Goal: Task Accomplishment & Management: Use online tool/utility

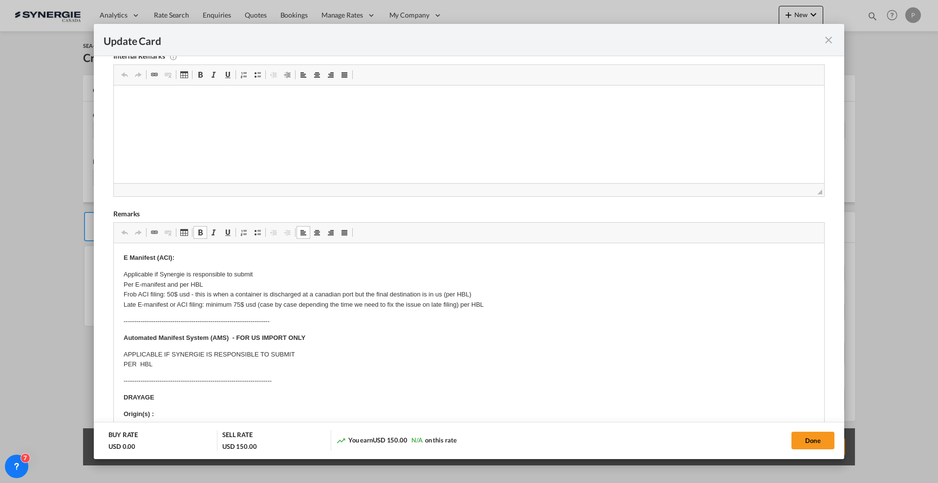
click at [831, 36] on md-icon "icon-close fg-AAA8AD m-0 pointer" at bounding box center [829, 40] width 12 height 12
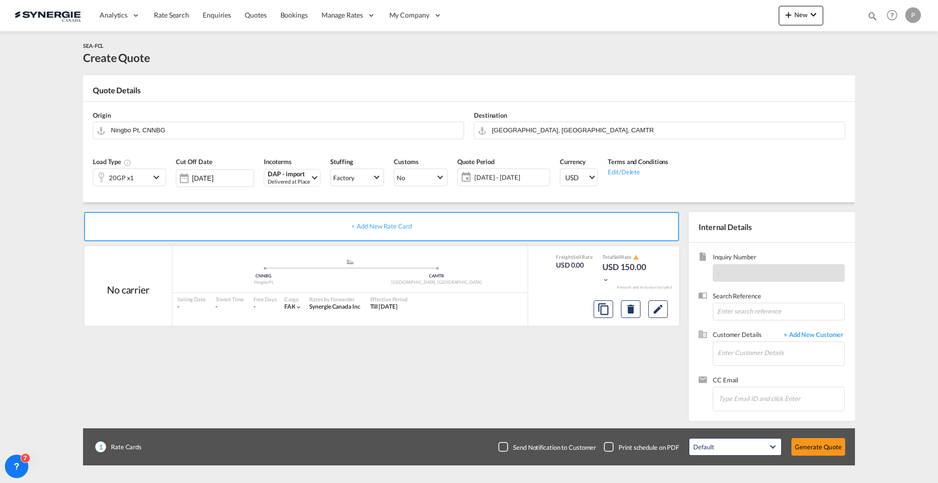
click at [776, 13] on div "Update Card Port of [GEOGRAPHIC_DATA] CNNBG T/S Liner/Carrier No carrier 2HM LO…" at bounding box center [469, 241] width 938 height 483
click at [790, 14] on md-icon "icon-plus 400-fg" at bounding box center [788, 15] width 12 height 12
click at [776, 69] on span "Quote" at bounding box center [774, 73] width 11 height 20
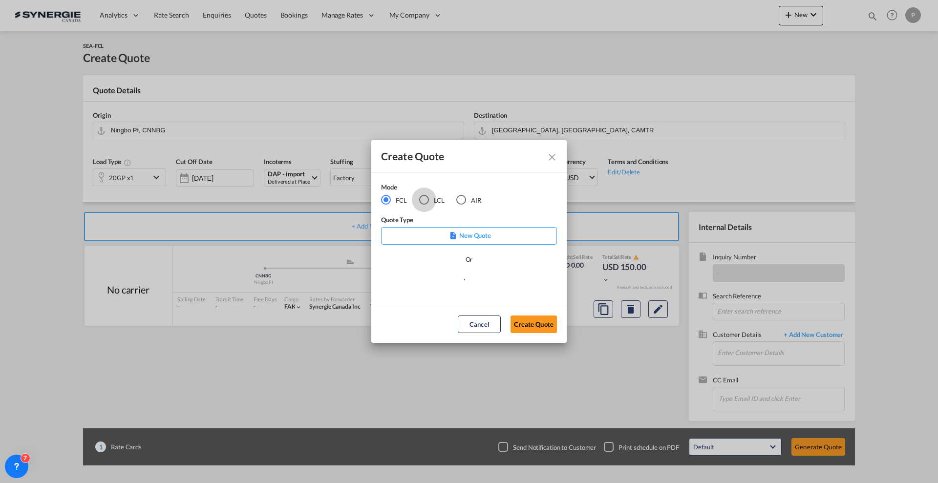
click at [426, 201] on div "LCL" at bounding box center [424, 200] width 10 height 10
click at [459, 293] on md-select "Select template New DAP Import LCL [PERSON_NAME] | [DATE] [GEOGRAPHIC_DATA] LCL…" at bounding box center [469, 284] width 176 height 20
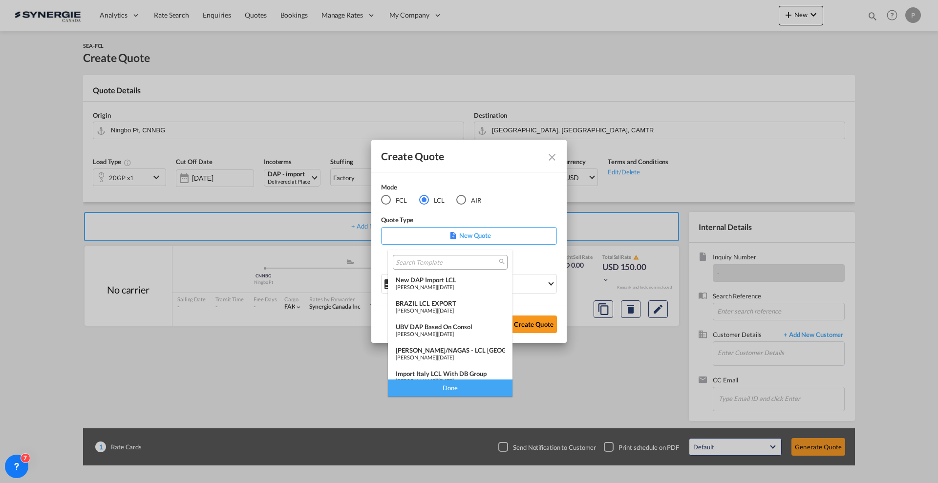
drag, startPoint x: 499, startPoint y: 292, endPoint x: 505, endPoint y: 311, distance: 20.3
click at [503, 311] on md-content "New DAP Import LCL [PERSON_NAME] | [DATE] [GEOGRAPHIC_DATA] LCL EXPORT [PERSON_…" at bounding box center [450, 323] width 125 height 147
click at [462, 282] on div "New DAP Import LCL" at bounding box center [450, 280] width 109 height 8
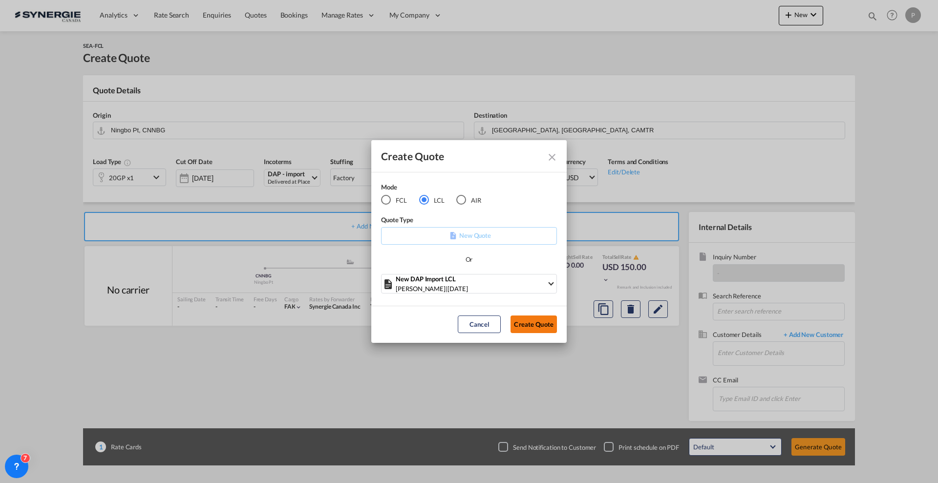
click at [525, 319] on button "Create Quote" at bounding box center [533, 325] width 46 height 18
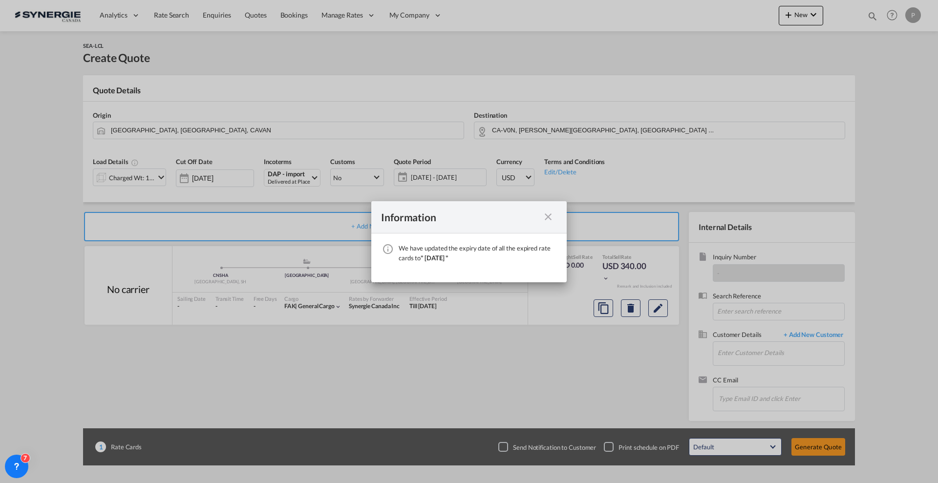
click at [550, 215] on md-icon "icon-close fg-AAA8AD cursor" at bounding box center [548, 217] width 12 height 12
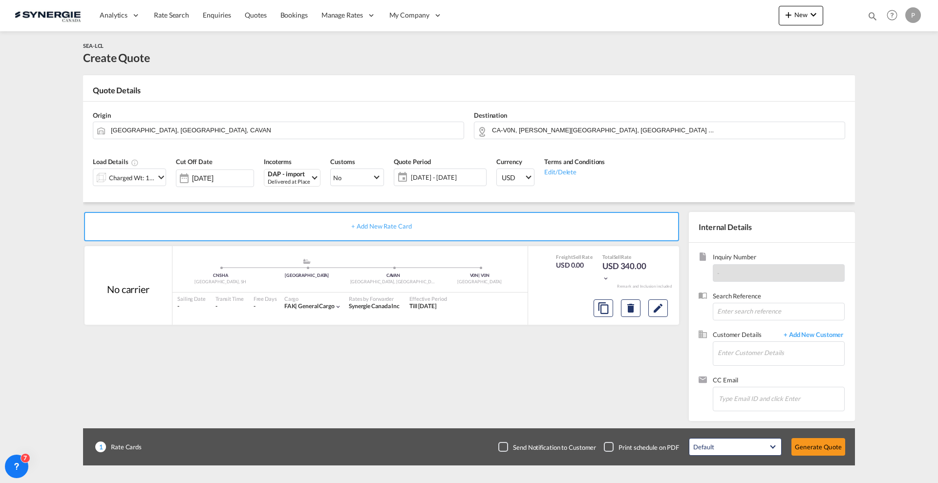
click at [197, 118] on div "Origin [GEOGRAPHIC_DATA], [GEOGRAPHIC_DATA], [GEOGRAPHIC_DATA]" at bounding box center [278, 125] width 381 height 39
click at [196, 120] on div "Origin [GEOGRAPHIC_DATA], [GEOGRAPHIC_DATA], [GEOGRAPHIC_DATA]" at bounding box center [278, 125] width 381 height 39
click at [195, 123] on input "[GEOGRAPHIC_DATA], [GEOGRAPHIC_DATA], CAVAN" at bounding box center [285, 130] width 348 height 17
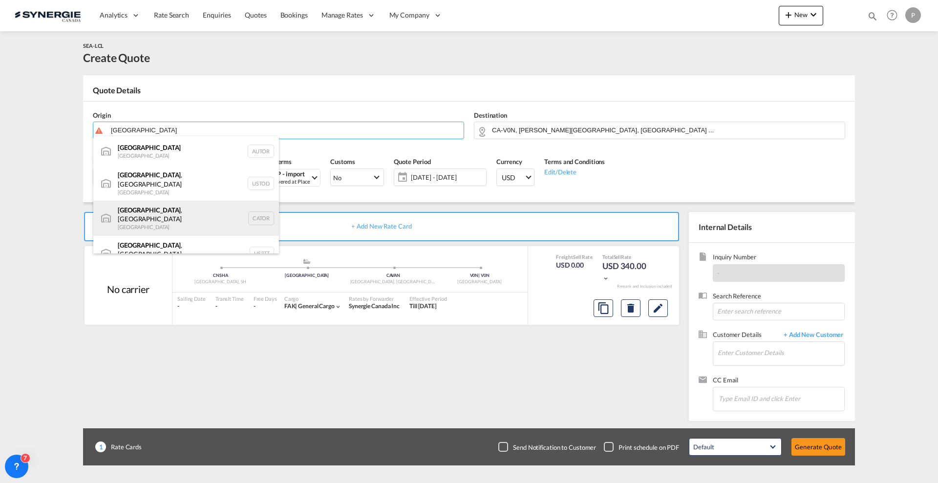
click at [162, 201] on div "[GEOGRAPHIC_DATA] , ON [GEOGRAPHIC_DATA] CATOR" at bounding box center [186, 218] width 186 height 35
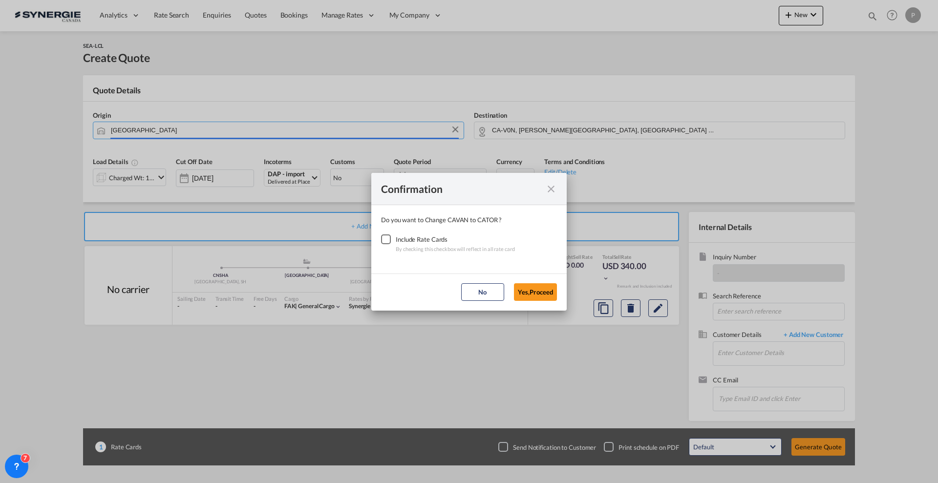
type input "[GEOGRAPHIC_DATA], [GEOGRAPHIC_DATA], CATOR"
click at [391, 238] on div "Checkbox No Ink" at bounding box center [386, 239] width 10 height 10
click at [530, 292] on button "Yes,Proceed" at bounding box center [535, 292] width 43 height 18
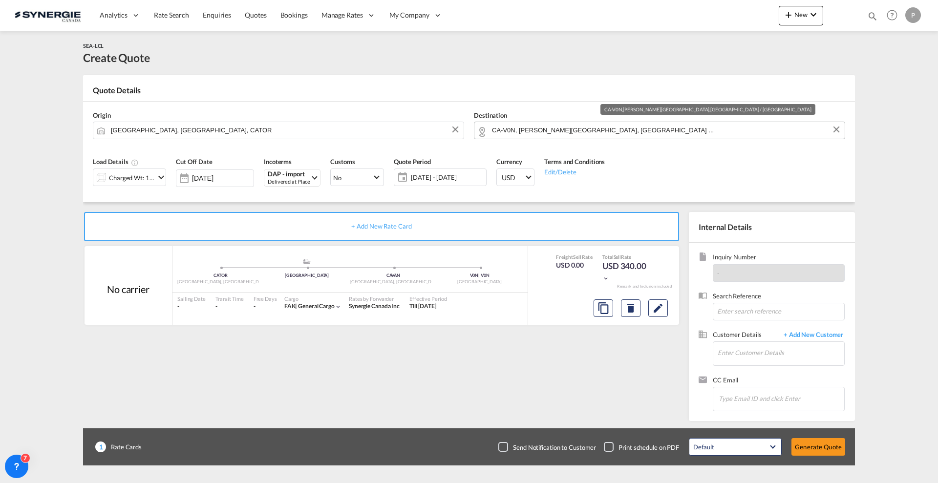
click at [636, 136] on md-autocomplete "CA-V0N, [PERSON_NAME][GEOGRAPHIC_DATA], [GEOGRAPHIC_DATA] ..." at bounding box center [665, 131] width 348 height 18
click at [636, 131] on input "CA-V0N, [PERSON_NAME][GEOGRAPHIC_DATA], [GEOGRAPHIC_DATA] ..." at bounding box center [666, 130] width 348 height 17
click at [636, 130] on input "CA-V0N, [PERSON_NAME][GEOGRAPHIC_DATA], [GEOGRAPHIC_DATA] ..." at bounding box center [666, 130] width 348 height 17
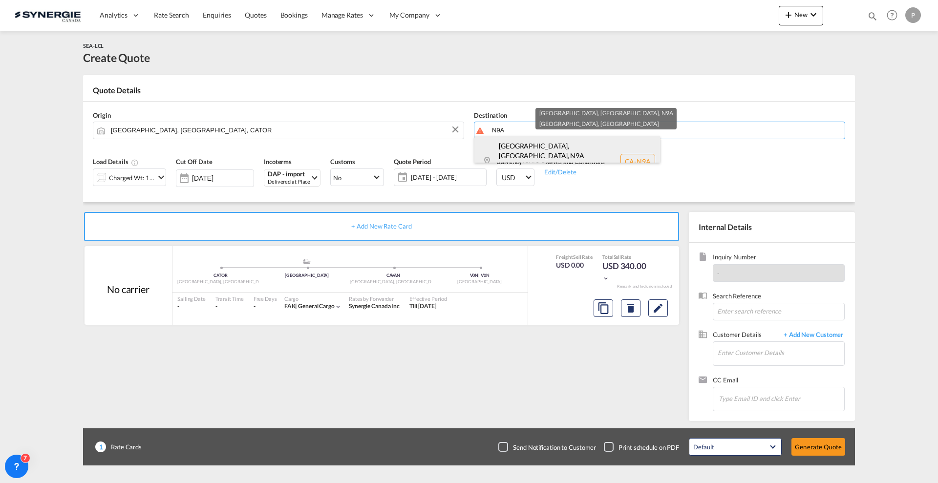
click at [579, 145] on div "[GEOGRAPHIC_DATA], [GEOGRAPHIC_DATA] , N9A [GEOGRAPHIC_DATA] [GEOGRAPHIC_DATA] …" at bounding box center [567, 161] width 186 height 50
type input "CA-N9A, [GEOGRAPHIC_DATA], [GEOGRAPHIC_DATA], [GEOGRAPHIC_DATA]"
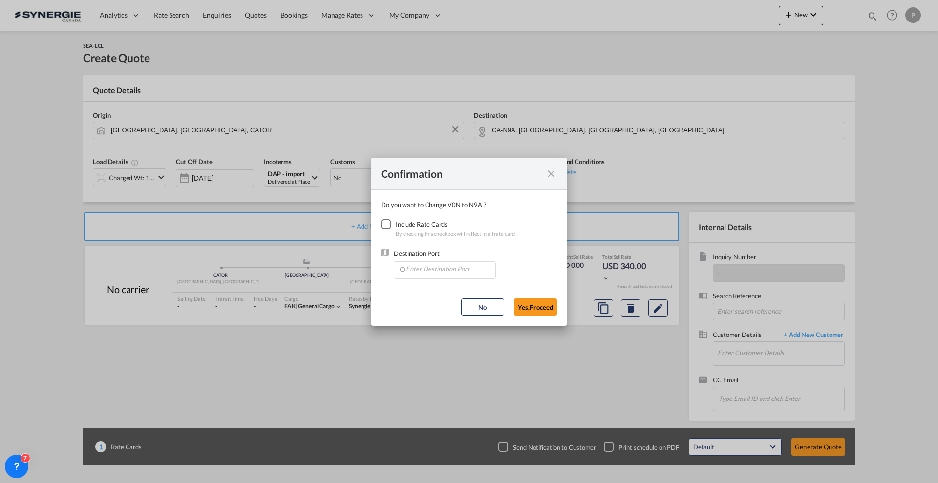
click at [387, 227] on div "Checkbox No Ink" at bounding box center [386, 224] width 10 height 10
click at [431, 271] on input "Enter Destination Port" at bounding box center [447, 269] width 97 height 15
click at [425, 269] on input "Enter Destination Port" at bounding box center [447, 269] width 97 height 15
type input "w"
click at [428, 289] on span "CAMIS, [GEOGRAPHIC_DATA], [GEOGRAPHIC_DATA], [GEOGRAPHIC_DATA], [GEOGRAPHIC_DAT…" at bounding box center [595, 291] width 380 height 8
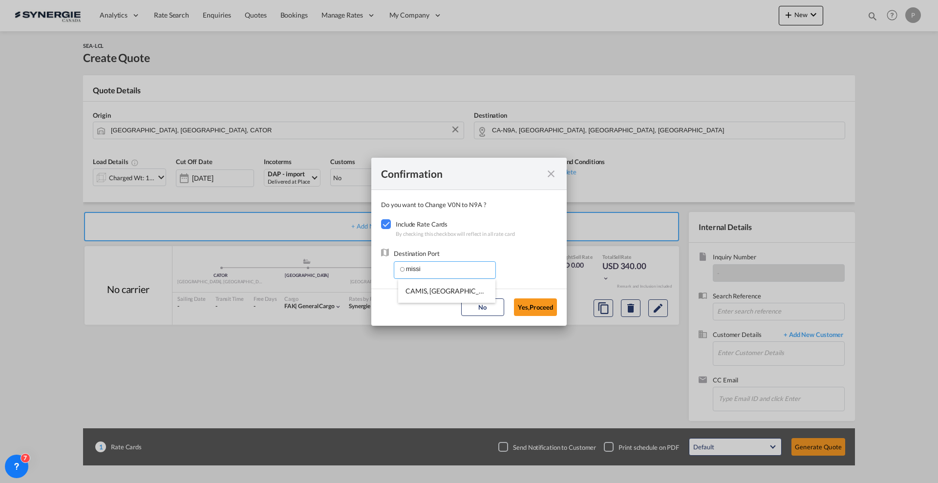
type input "CAMIS, [GEOGRAPHIC_DATA], [GEOGRAPHIC_DATA], [GEOGRAPHIC_DATA], [GEOGRAPHIC_DAT…"
click at [528, 304] on button "Yes,Proceed" at bounding box center [535, 307] width 43 height 18
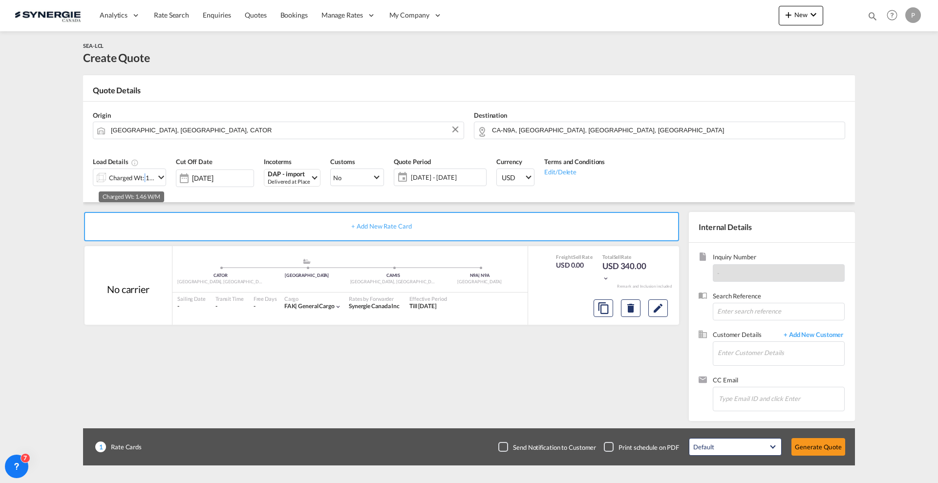
click at [143, 172] on div "Charged Wt: 1.46 W/M" at bounding box center [132, 178] width 46 height 14
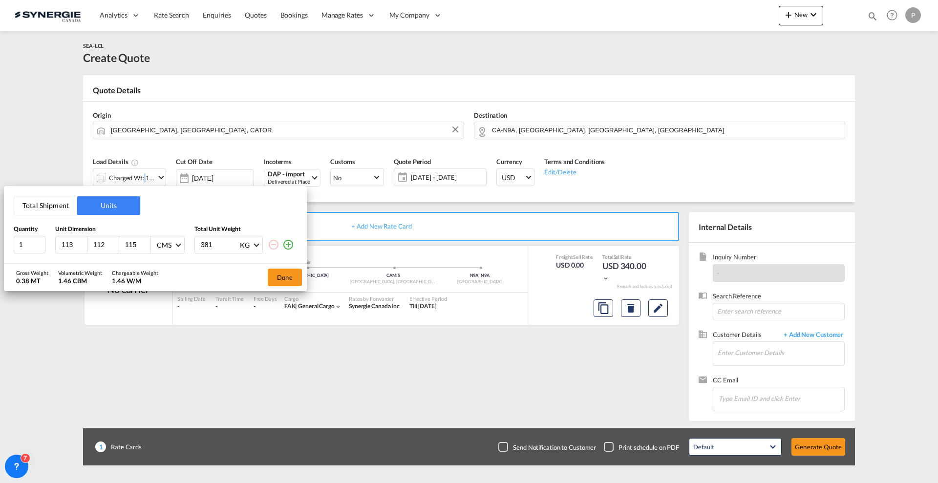
click at [72, 254] on div "Total Shipment Units Quantity Unit Dimension Total Unit Weight 1 113 112 115 CM…" at bounding box center [155, 224] width 303 height 77
click at [72, 248] on input "113" at bounding box center [74, 244] width 26 height 9
click at [30, 200] on button "Total Shipment" at bounding box center [45, 205] width 63 height 19
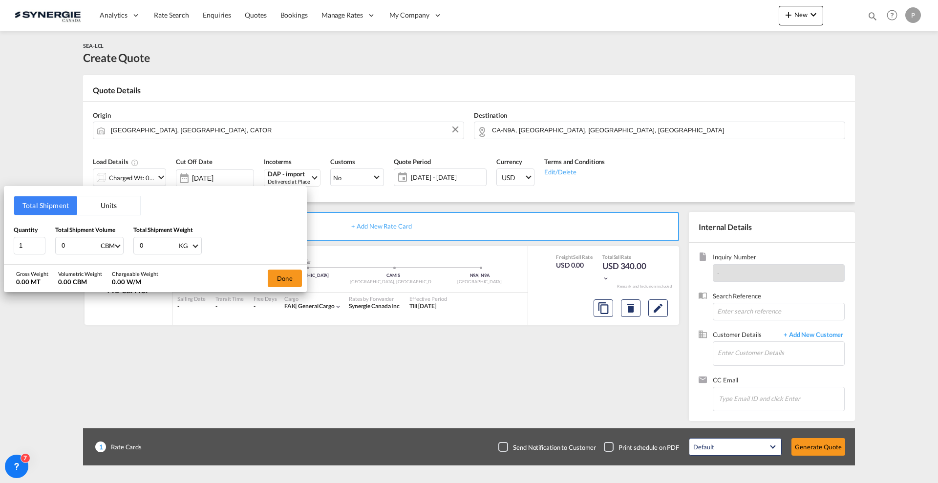
click at [5, 246] on div "Total Shipment Units Quantity 1 Total Shipment Volume 0 CBM CBM CFT Total Shipm…" at bounding box center [155, 225] width 303 height 78
click at [22, 249] on input "1" at bounding box center [30, 246] width 32 height 18
click at [21, 248] on input "1" at bounding box center [30, 246] width 32 height 18
click at [22, 243] on input "1" at bounding box center [30, 246] width 32 height 18
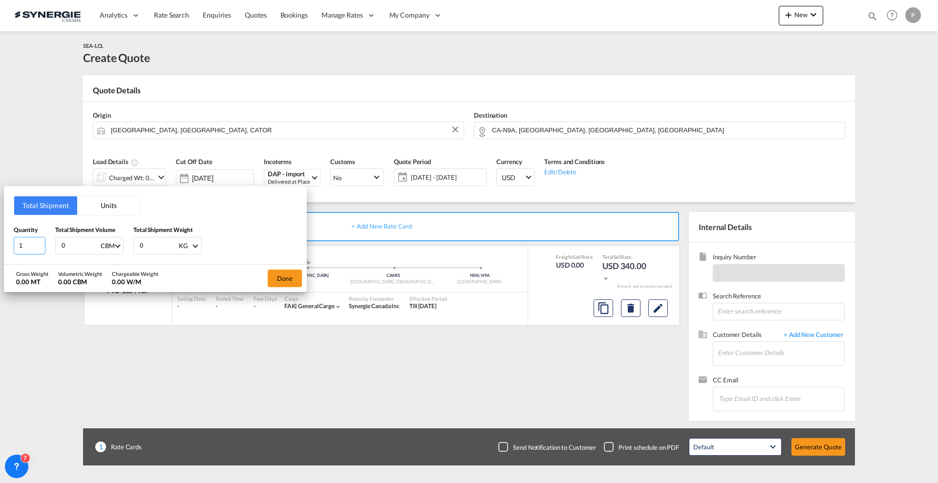
click at [22, 243] on input "1" at bounding box center [30, 246] width 32 height 18
type input "7"
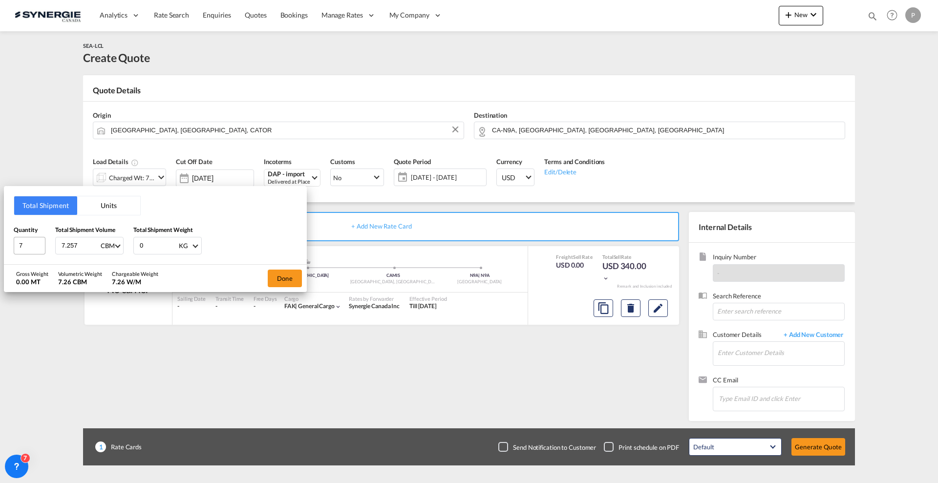
type input "7.257"
type input "6400"
click at [288, 274] on button "Done" at bounding box center [285, 279] width 34 height 18
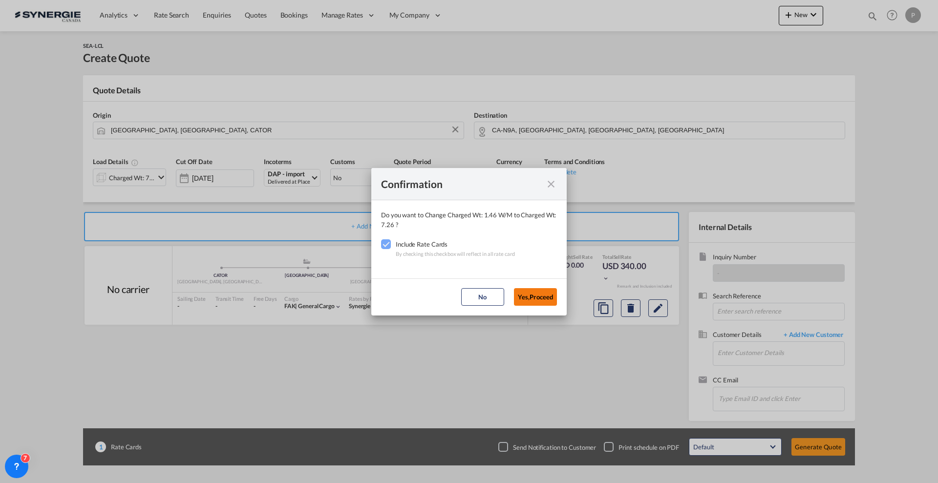
click at [544, 293] on button "Yes,Proceed" at bounding box center [535, 297] width 43 height 18
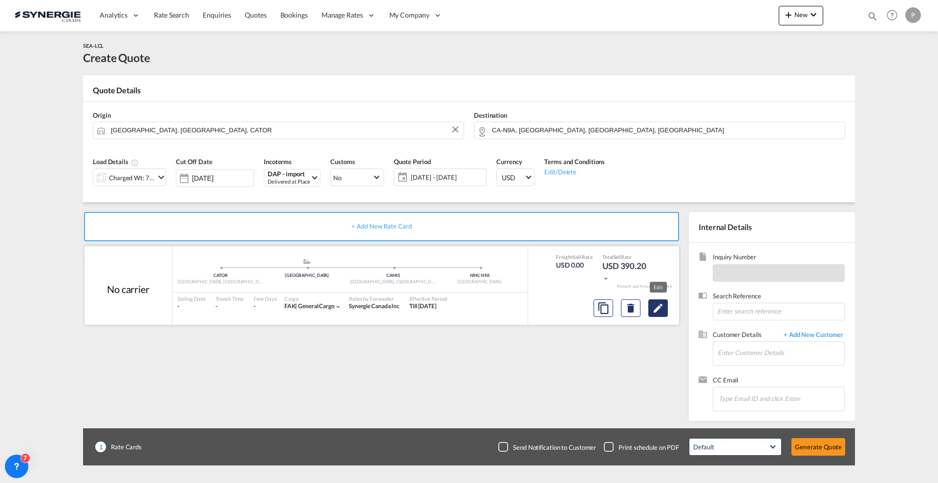
click at [658, 308] on md-icon "Edit" at bounding box center [658, 308] width 12 height 12
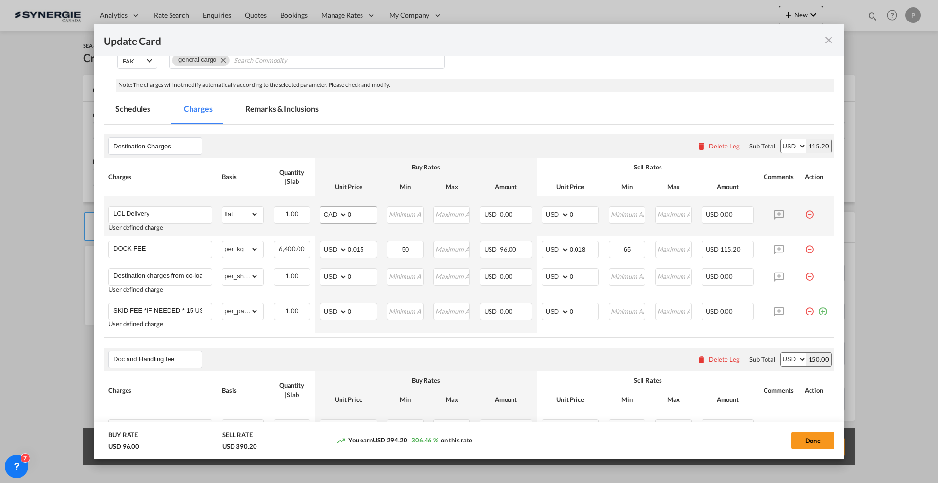
select select "flat"
select select "per_kg"
select select "per_shipment"
select select "per_pallet"
select select "per_bl"
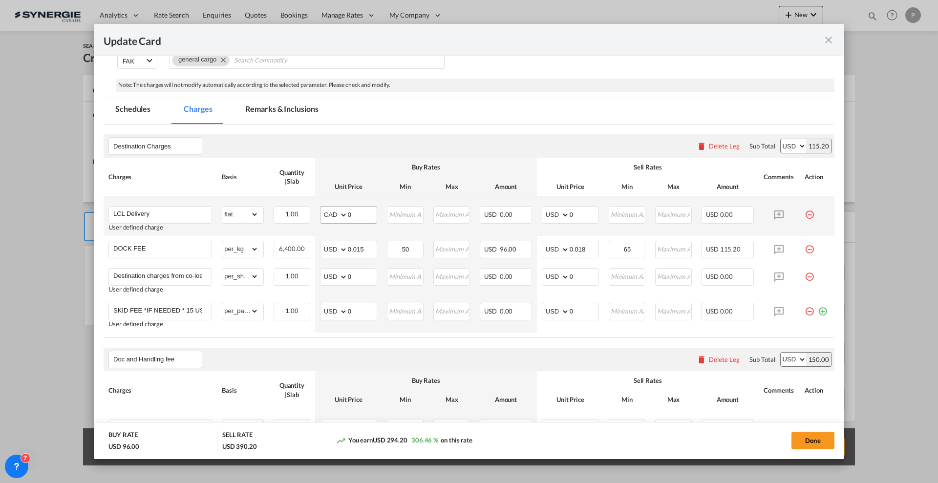
select select "per_bl"
select select "per_shipment"
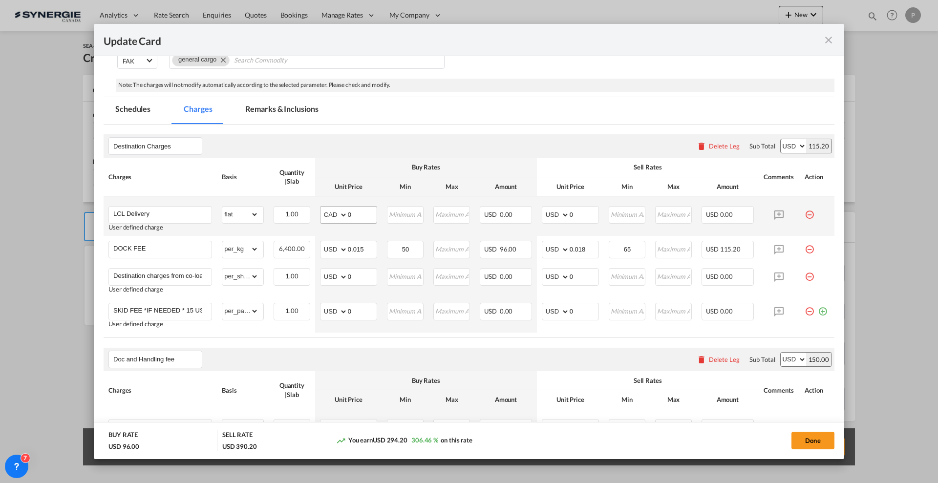
select select "per_shipment"
click at [361, 211] on input "0" at bounding box center [362, 214] width 29 height 15
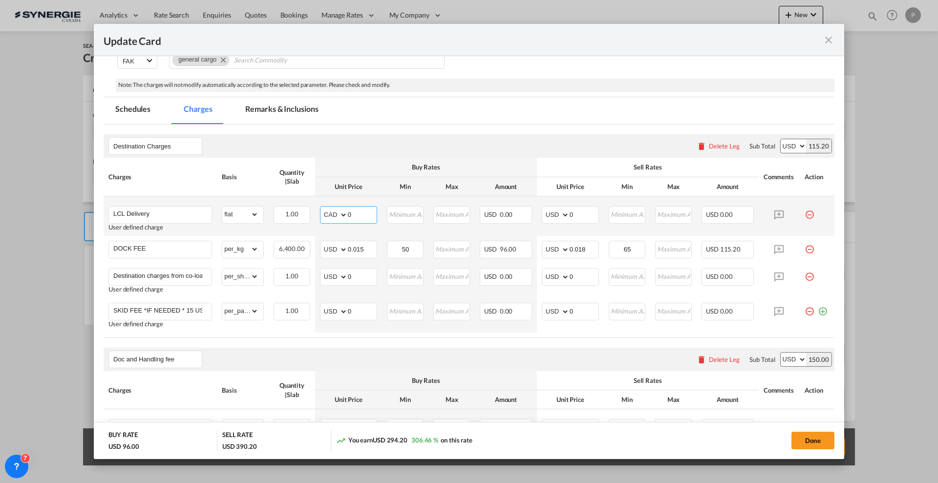
click at [361, 211] on input "0" at bounding box center [362, 214] width 29 height 15
click at [326, 211] on select "AED AFN ALL AMD ANG AOA ARS AUD AWG AZN BAM BBD BDT BGN BHD BIF BMD BND BOB BRL…" at bounding box center [334, 215] width 25 height 14
select select "string:USD"
click at [322, 208] on select "AED AFN ALL AMD ANG AOA ARS AUD AWG AZN BAM BBD BDT BGN BHD BIF BMD BND BOB BRL…" at bounding box center [334, 215] width 25 height 14
type input "500"
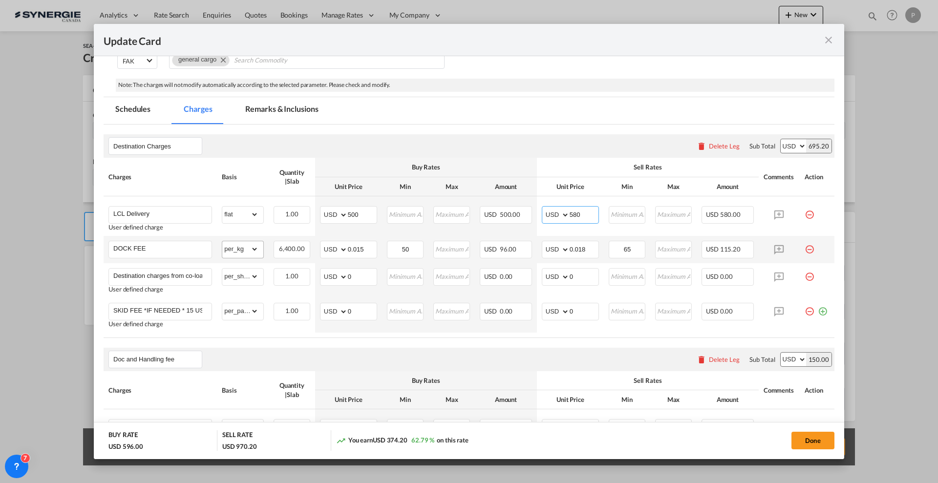
type input "580"
click at [244, 251] on select "gross_weight volumetric_weight per_shipment per_bl per_km per_hawb per_kg flat …" at bounding box center [240, 249] width 36 height 16
click at [582, 246] on input "0.018" at bounding box center [584, 248] width 29 height 15
type input "0.019"
click at [364, 248] on input "0.015" at bounding box center [362, 248] width 29 height 15
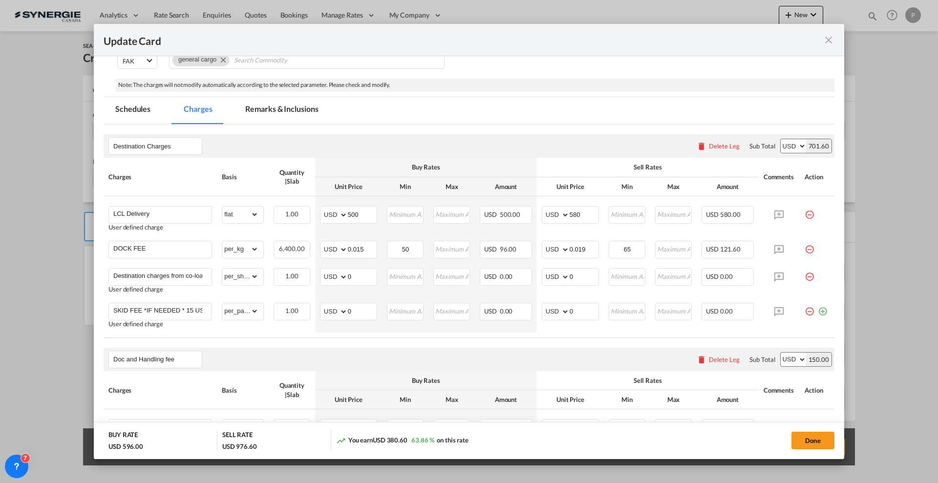
drag, startPoint x: 803, startPoint y: 275, endPoint x: 791, endPoint y: 275, distance: 11.7
click at [804, 275] on md-icon "icon-minus-circle-outline red-400-fg pt-7" at bounding box center [809, 273] width 10 height 10
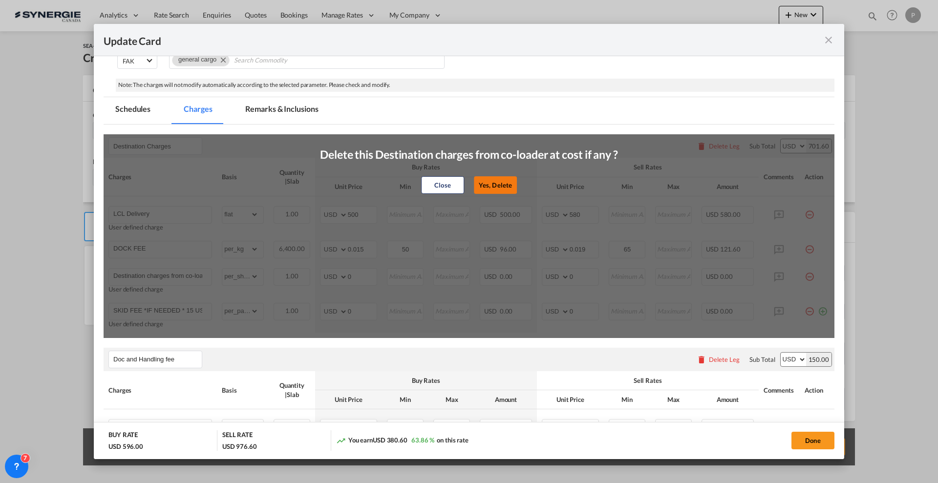
click at [492, 188] on button "Yes, Delete" at bounding box center [495, 185] width 43 height 18
type input "SKID FEE *IF NEEDED * 15 USD PER SKID"
select select "per_pallet"
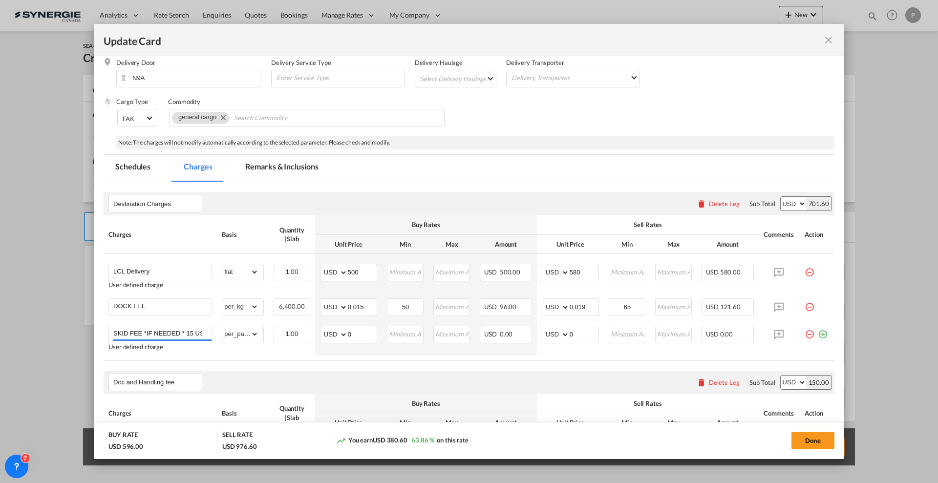
scroll to position [122, 0]
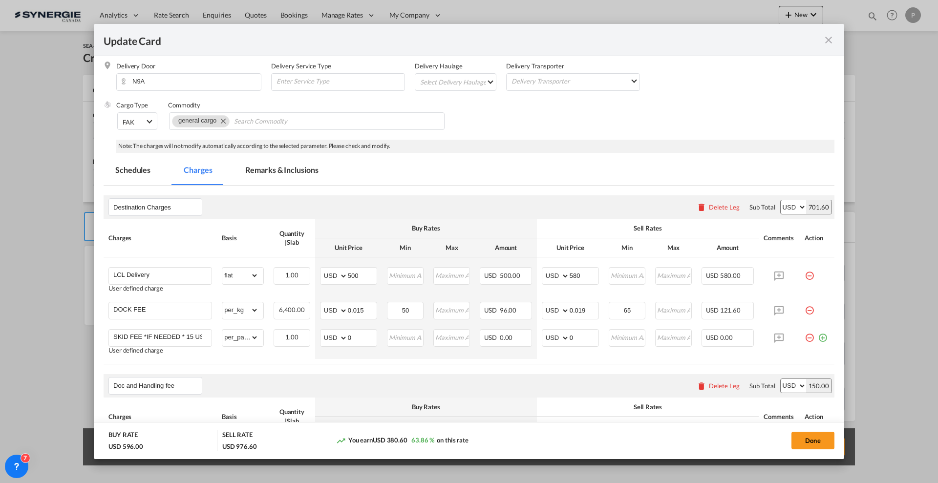
click at [268, 168] on md-tab-item "Remarks & Inclusions" at bounding box center [281, 171] width 96 height 27
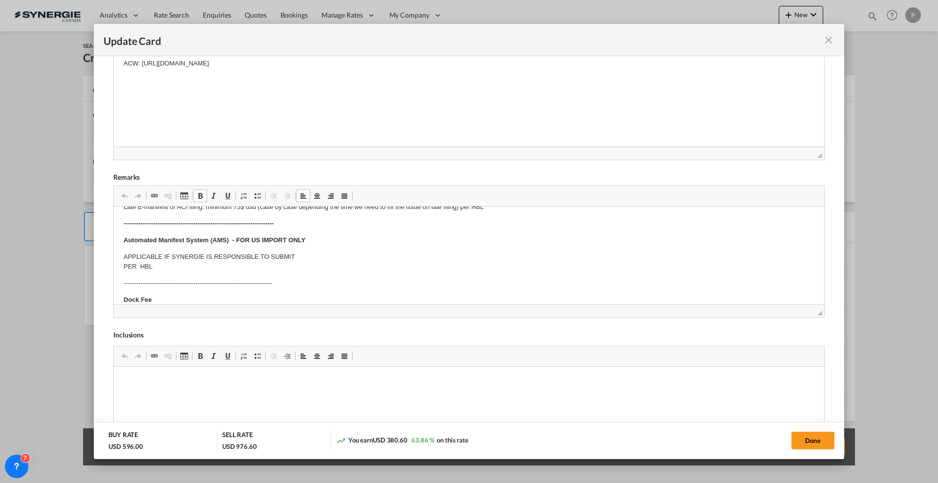
scroll to position [0, 0]
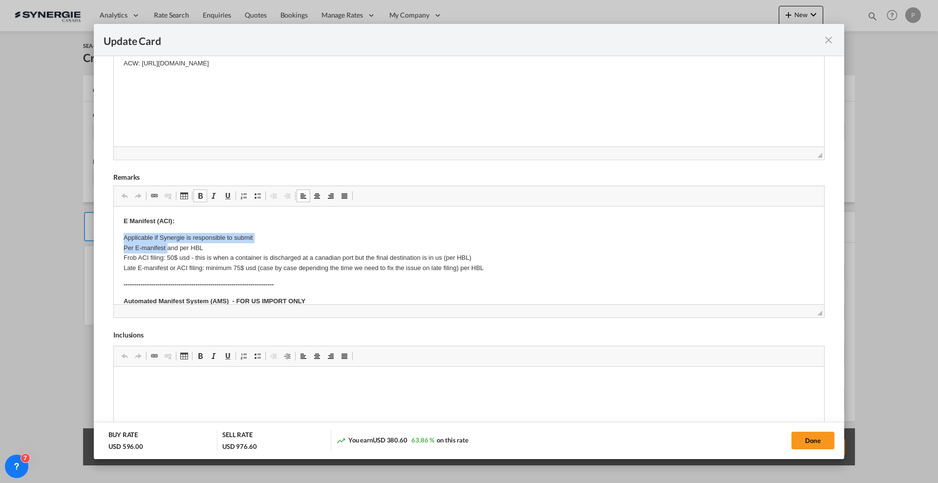
drag, startPoint x: 122, startPoint y: 238, endPoint x: 169, endPoint y: 248, distance: 48.3
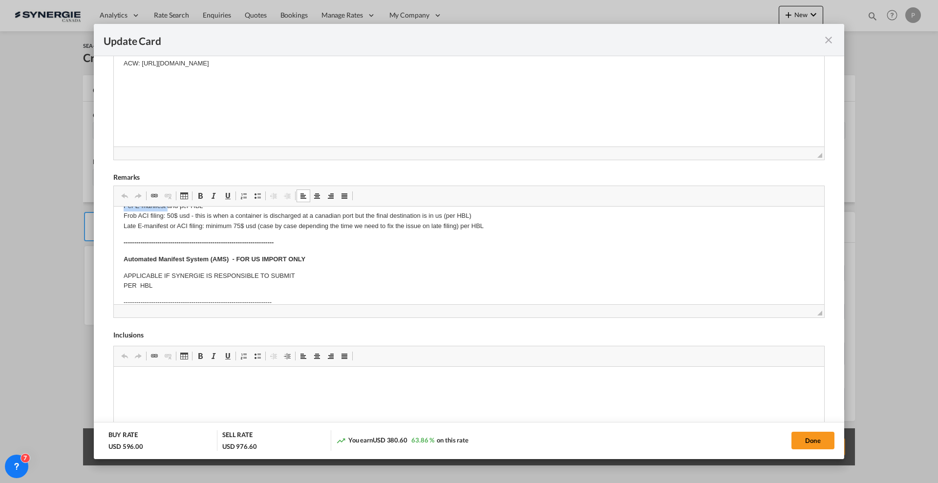
scroll to position [61, 0]
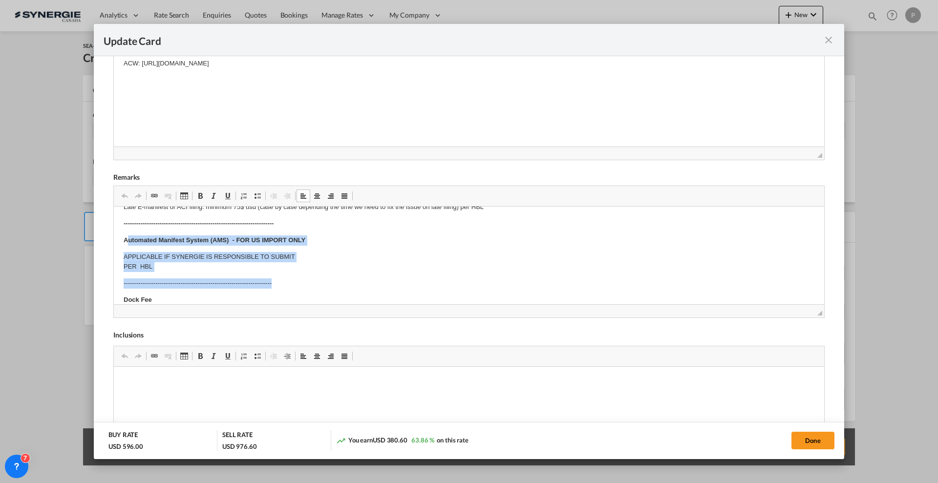
drag, startPoint x: 127, startPoint y: 242, endPoint x: 307, endPoint y: 276, distance: 183.9
click at [307, 276] on body "E Manifest (ACI): Applicable if Synergie is responsible to submit Per E-manifes…" at bounding box center [469, 460] width 691 height 610
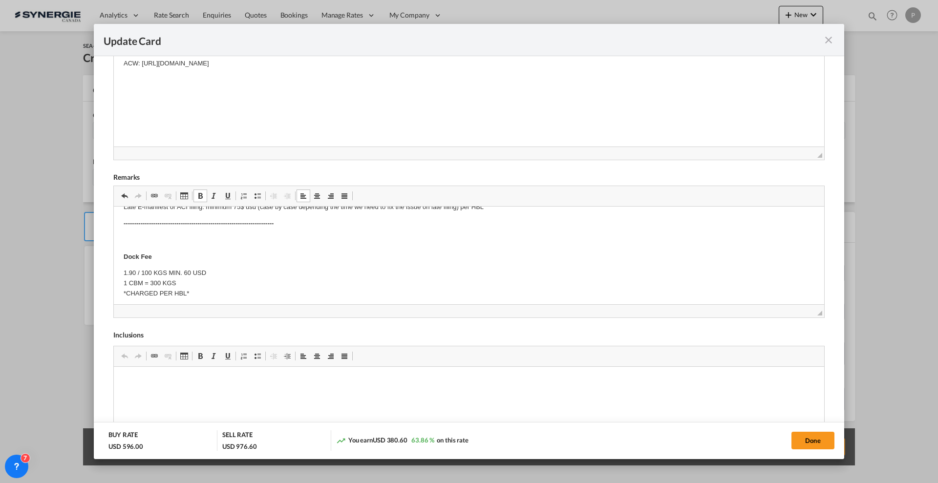
click at [171, 241] on p "Editor, editor25" at bounding box center [469, 240] width 691 height 10
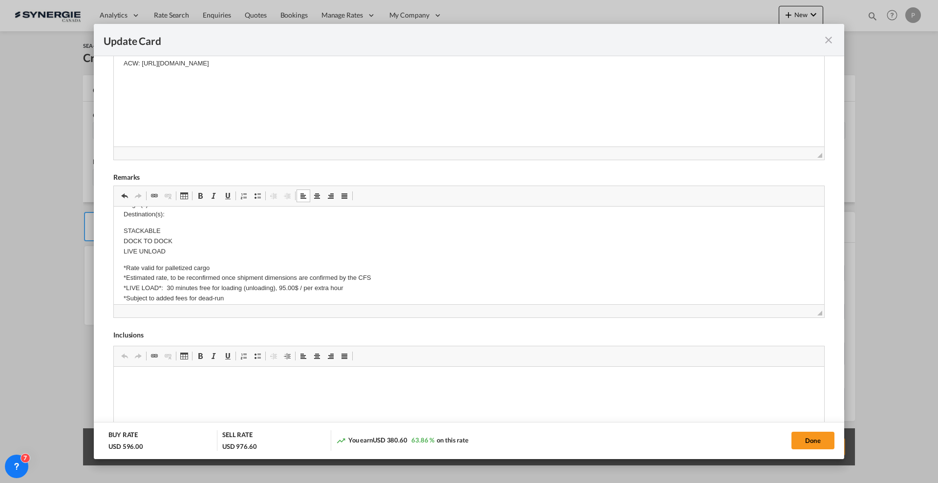
scroll to position [122, 0]
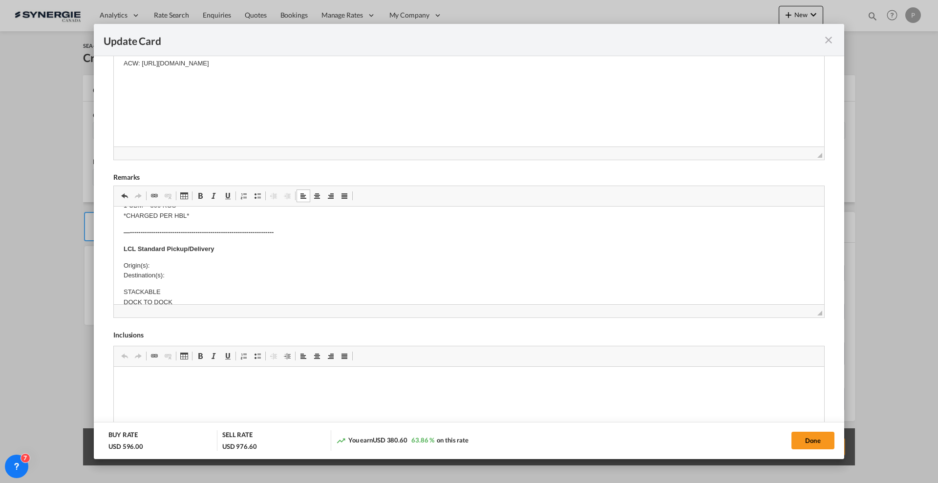
click at [186, 277] on p "Origin(s): Destination(s):" at bounding box center [469, 271] width 691 height 21
click at [187, 264] on p "Origin(s): Destination(s): [STREET_ADDRESS][PERSON_NAME]" at bounding box center [469, 271] width 691 height 21
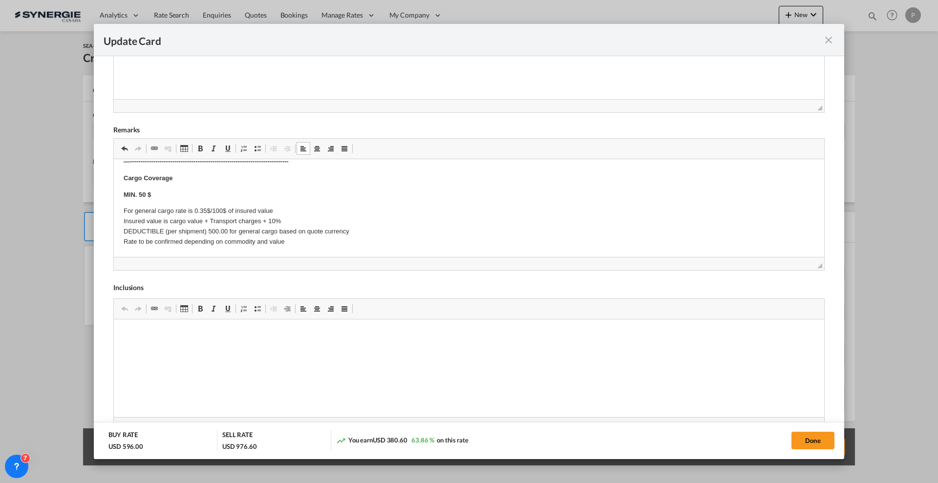
scroll to position [373, 0]
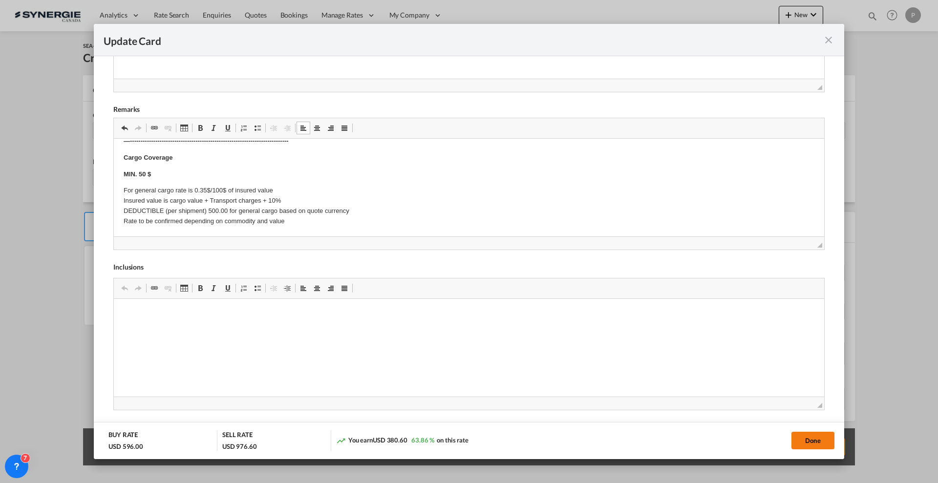
click at [810, 443] on button "Done" at bounding box center [812, 441] width 43 height 18
type input "[DATE]"
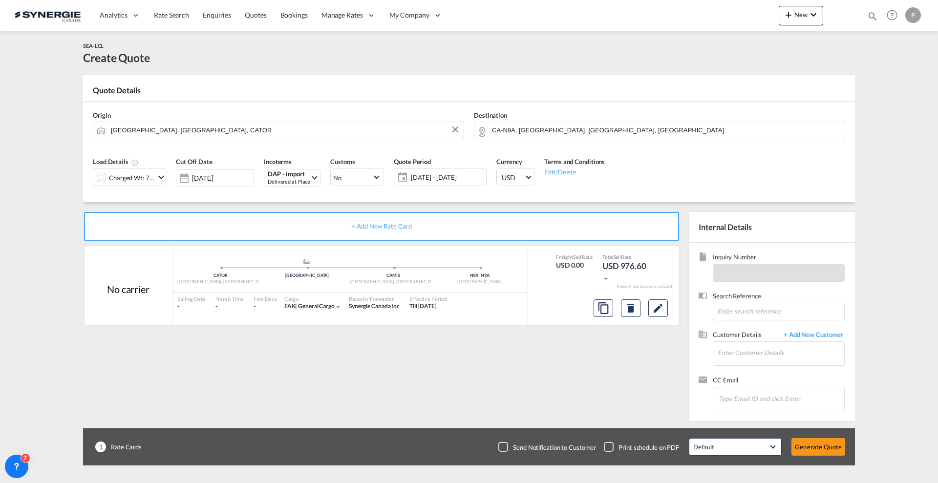
scroll to position [76, 0]
click at [759, 349] on input "Enter Customer Details" at bounding box center [781, 353] width 127 height 22
click at [760, 355] on input "Enter Customer Details" at bounding box center [781, 353] width 127 height 22
paste input "[PERSON_NAME][EMAIL_ADDRESS][DOMAIN_NAME]"
click at [759, 362] on div "[PERSON_NAME] [PERSON_NAME][EMAIL_ADDRESS][DOMAIN_NAME] | DB Group" at bounding box center [810, 370] width 186 height 26
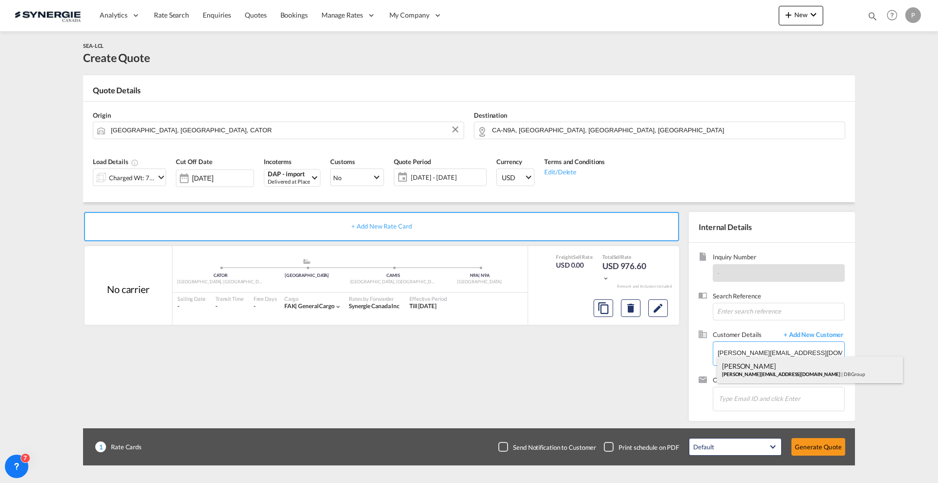
type input "DB Group, [PERSON_NAME], [PERSON_NAME][EMAIL_ADDRESS][DOMAIN_NAME]"
click at [803, 442] on button "Generate Quote" at bounding box center [818, 447] width 54 height 18
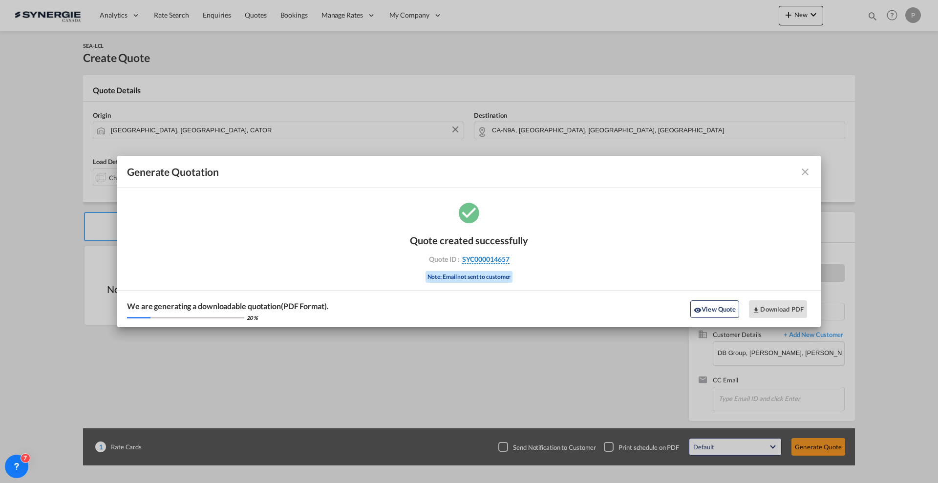
drag, startPoint x: 527, startPoint y: 257, endPoint x: 509, endPoint y: 259, distance: 17.7
click at [509, 259] on div "Quote created successfully Quote ID : SYC000014657 Note: Email not sent to cust…" at bounding box center [469, 258] width 118 height 66
copy div "SYC000014657"
click at [768, 309] on button "Download PDF" at bounding box center [778, 309] width 58 height 18
